Goal: Task Accomplishment & Management: Use online tool/utility

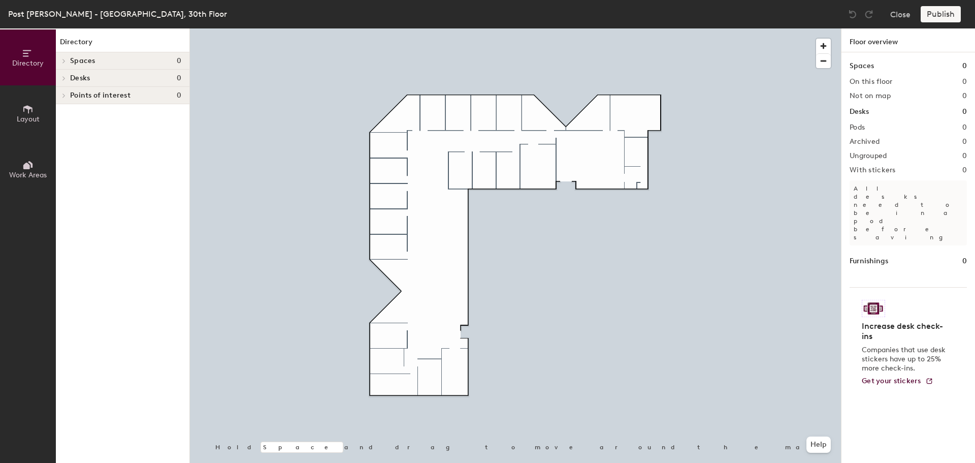
click at [69, 77] on div at bounding box center [63, 78] width 11 height 5
click at [93, 75] on h4 "Desks 0" at bounding box center [125, 78] width 111 height 8
click at [35, 124] on button "Layout" at bounding box center [28, 113] width 56 height 56
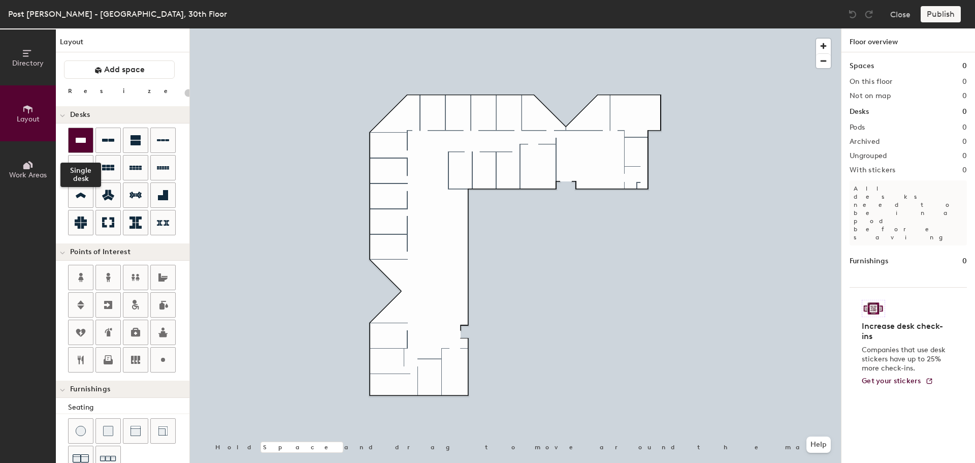
click at [81, 136] on icon at bounding box center [81, 140] width 12 height 12
type input "100"
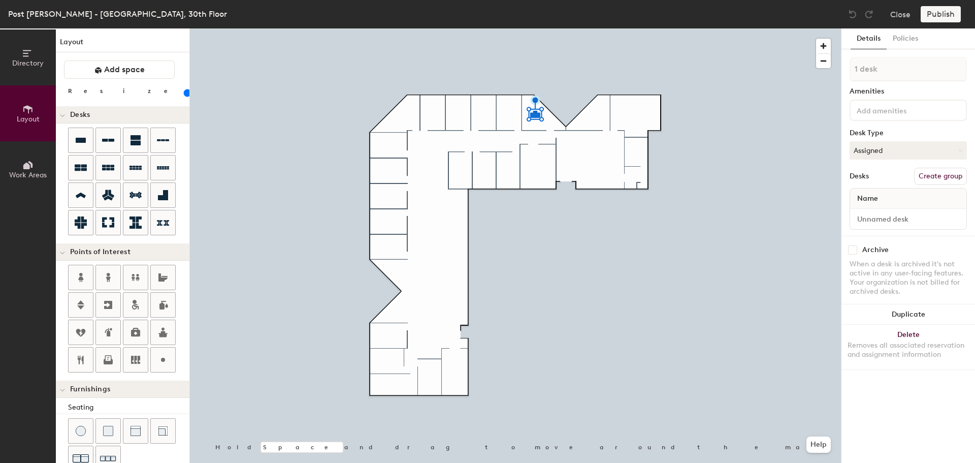
click at [946, 176] on button "Create group" at bounding box center [940, 176] width 53 height 17
click at [893, 70] on input "Pod 1" at bounding box center [907, 69] width 117 height 24
click at [913, 62] on input "Pitt 1" at bounding box center [907, 69] width 117 height 24
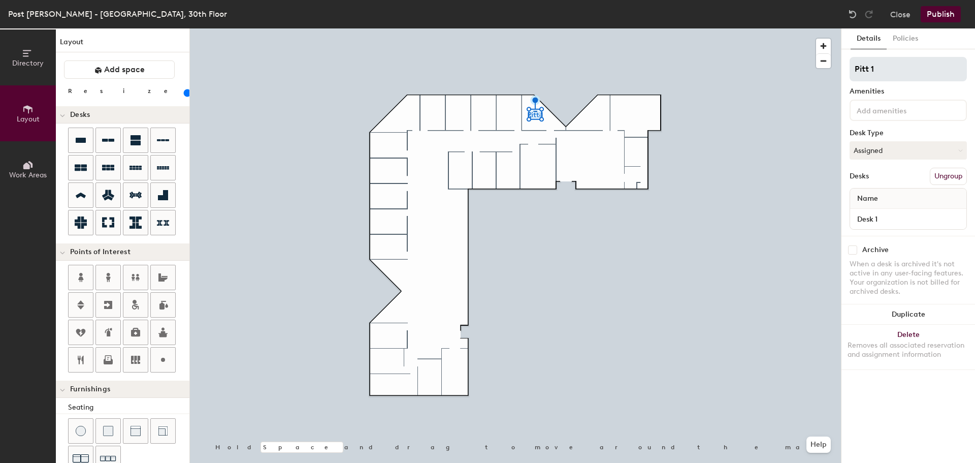
click at [910, 67] on input "Pitt 1" at bounding box center [907, 69] width 117 height 24
type input "3036"
click at [913, 95] on div "3036 Amenities Desk Type Assigned Desks Ungroup Name Desk 1" at bounding box center [907, 146] width 117 height 179
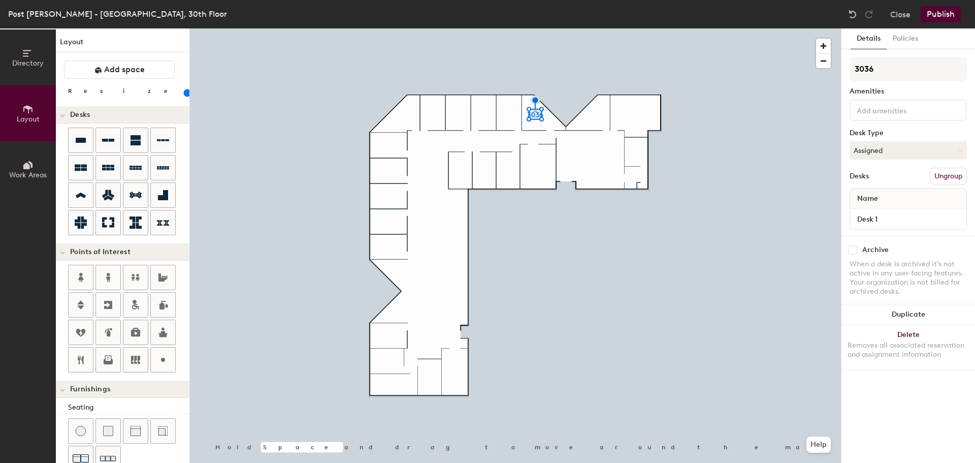
click at [915, 114] on input at bounding box center [899, 110] width 91 height 12
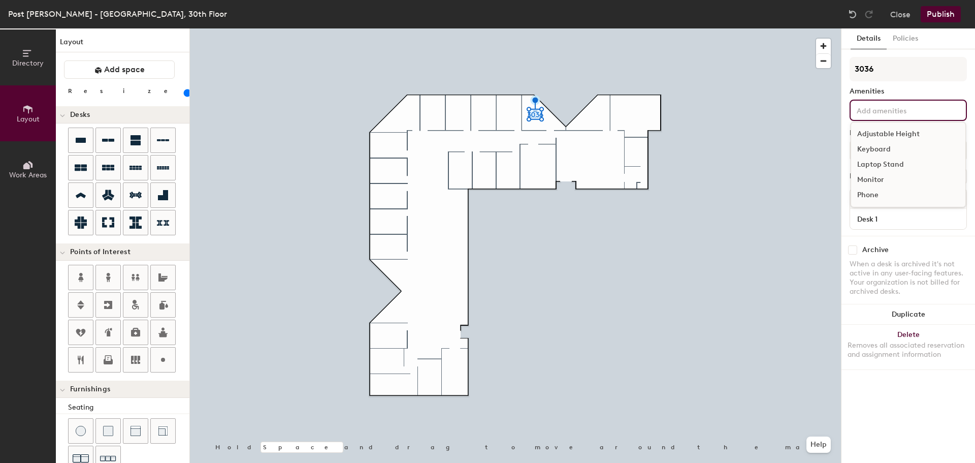
click at [915, 114] on input at bounding box center [899, 110] width 91 height 12
click at [917, 86] on div "3036 Amenities Adjustable Height Keyboard Laptop Stand Monitor Phone Desk Type …" at bounding box center [907, 146] width 117 height 179
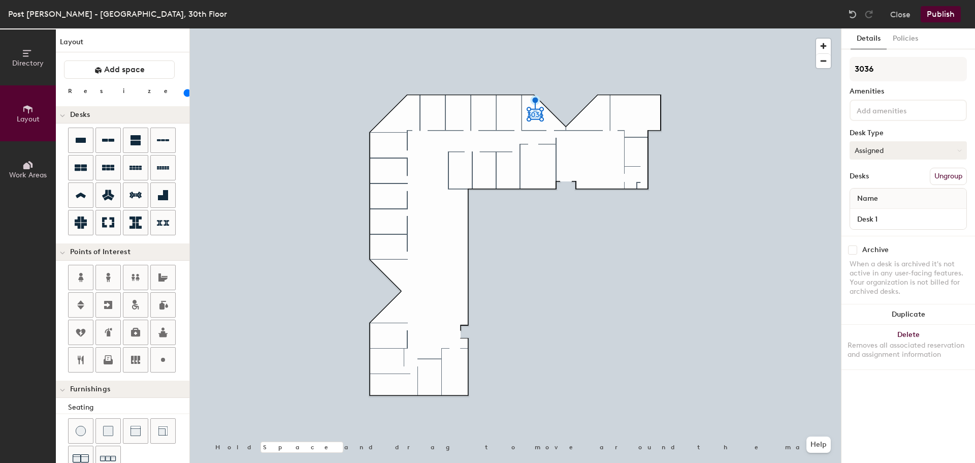
click at [906, 158] on button "Assigned" at bounding box center [907, 150] width 117 height 18
click at [902, 147] on button "Assigned" at bounding box center [907, 150] width 117 height 18
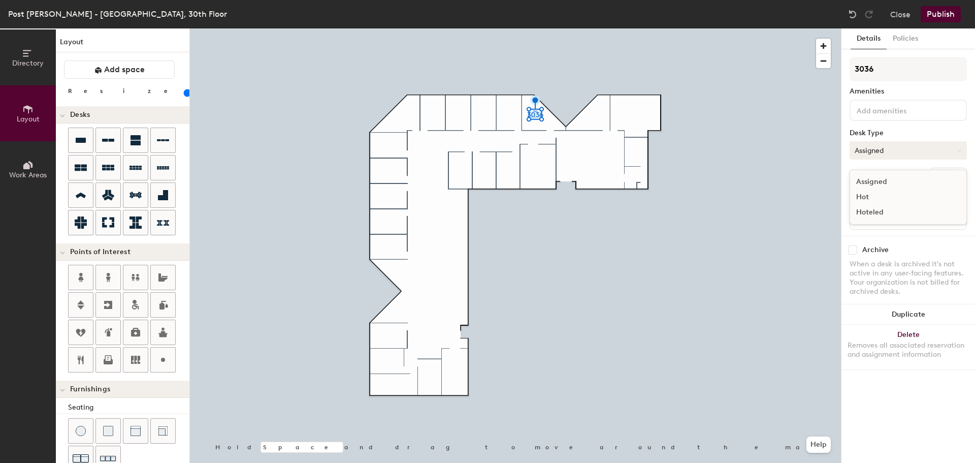
click at [902, 147] on button "Assigned" at bounding box center [907, 150] width 117 height 18
click at [73, 136] on div at bounding box center [81, 140] width 24 height 24
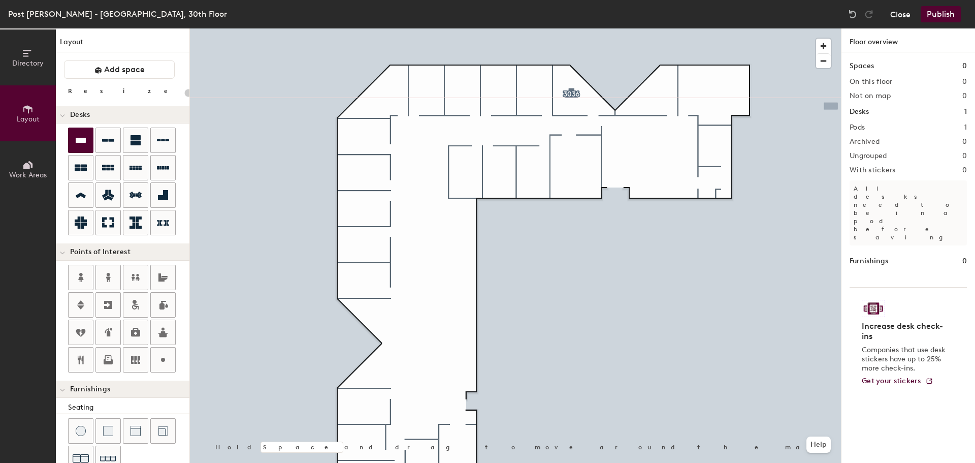
click at [905, 14] on button "Close" at bounding box center [900, 14] width 20 height 16
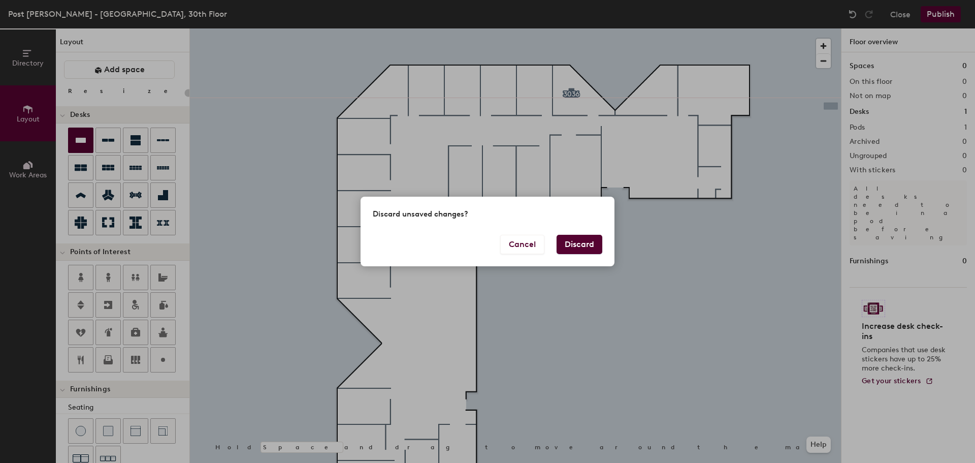
click at [581, 245] on button "Discard" at bounding box center [579, 244] width 46 height 19
type input "20"
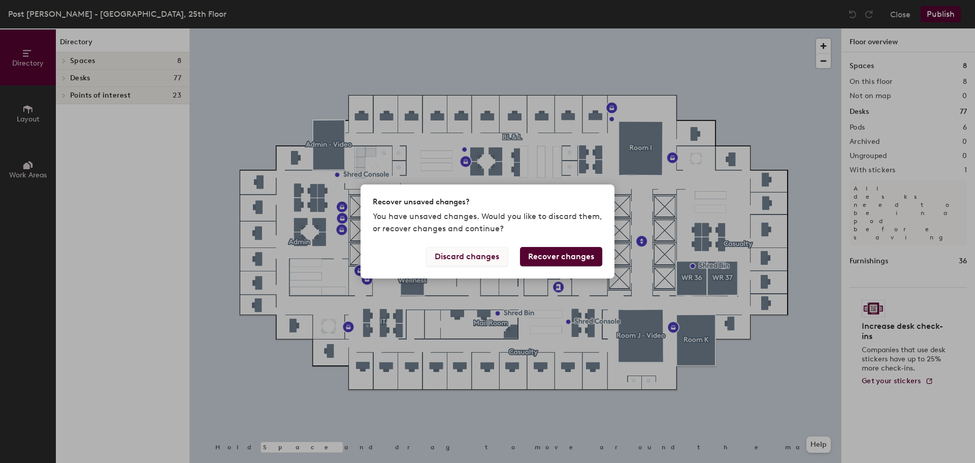
click at [473, 257] on button "Discard changes" at bounding box center [467, 256] width 82 height 19
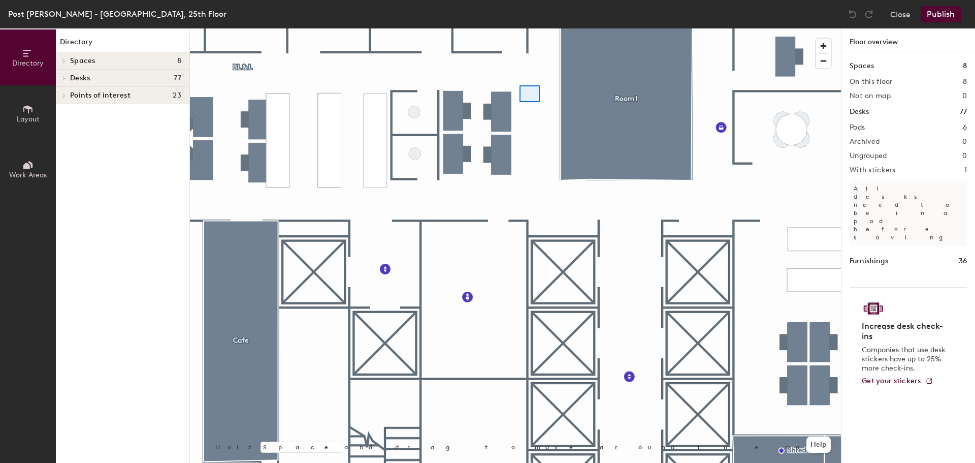
click at [523, 28] on div at bounding box center [515, 28] width 651 height 0
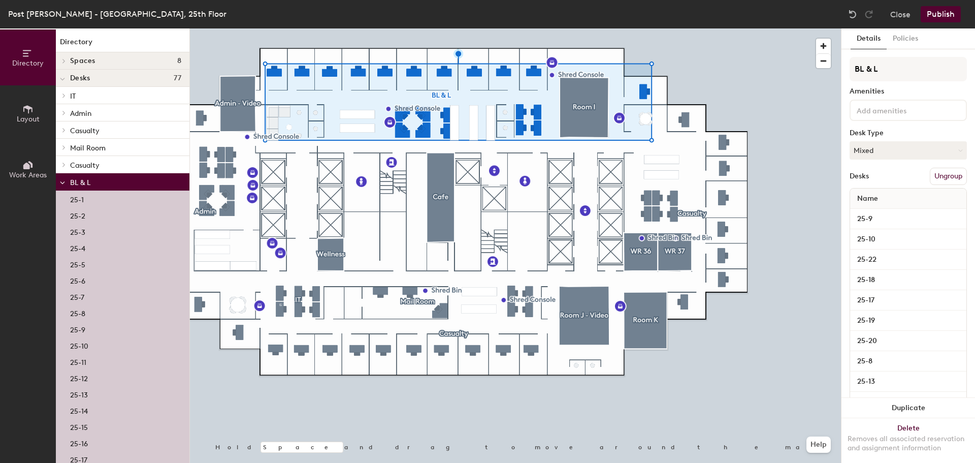
click at [32, 114] on icon at bounding box center [27, 109] width 11 height 11
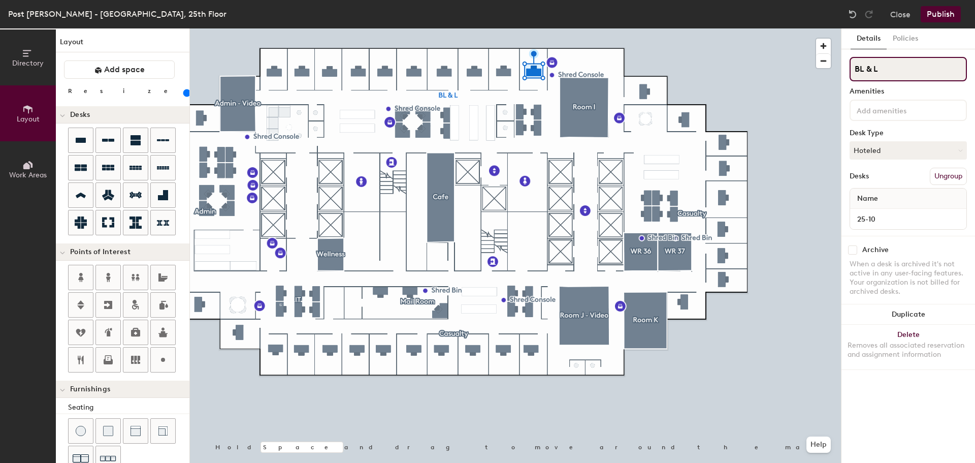
click at [893, 67] on input "BL & L" at bounding box center [907, 69] width 117 height 24
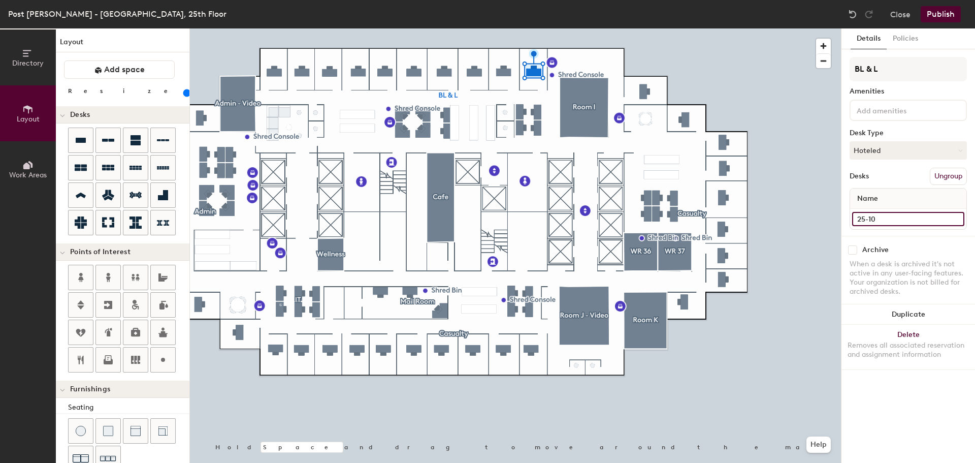
click at [902, 222] on input "25-10" at bounding box center [908, 219] width 112 height 14
click at [440, 28] on div at bounding box center [515, 28] width 651 height 0
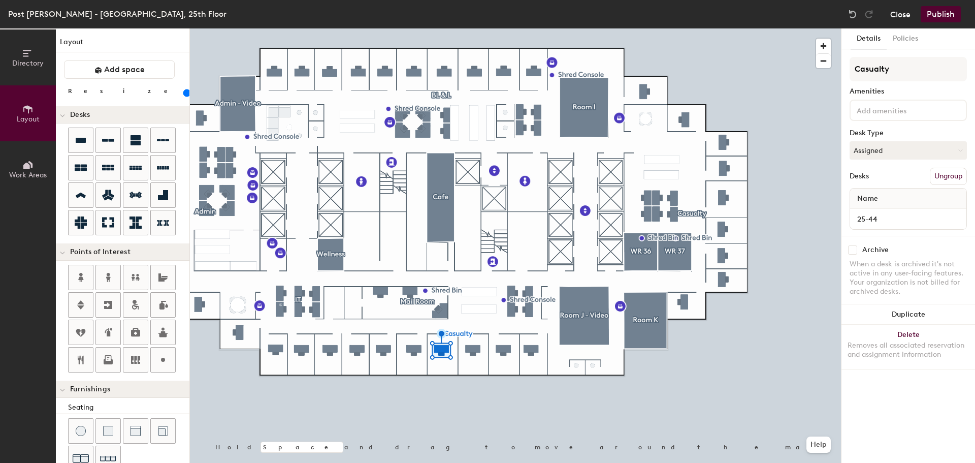
click at [901, 16] on button "Close" at bounding box center [900, 14] width 20 height 16
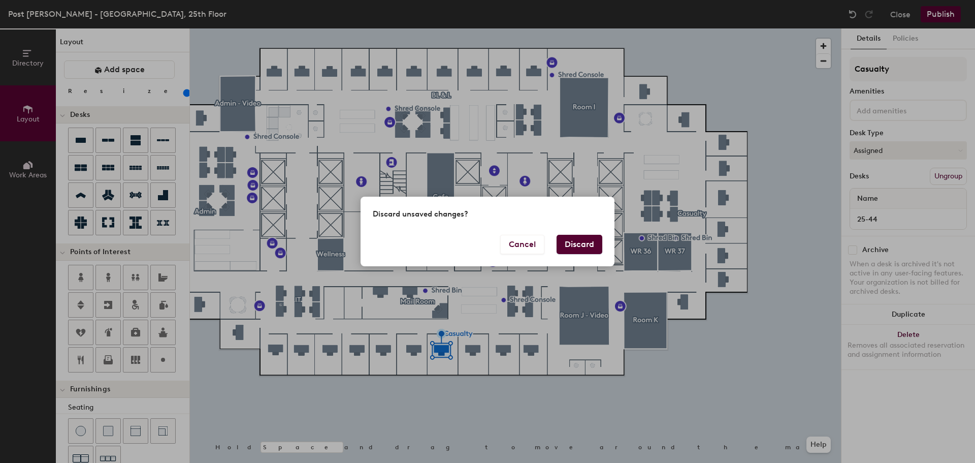
click at [583, 237] on button "Discard" at bounding box center [579, 244] width 46 height 19
